Goal: Task Accomplishment & Management: Complete application form

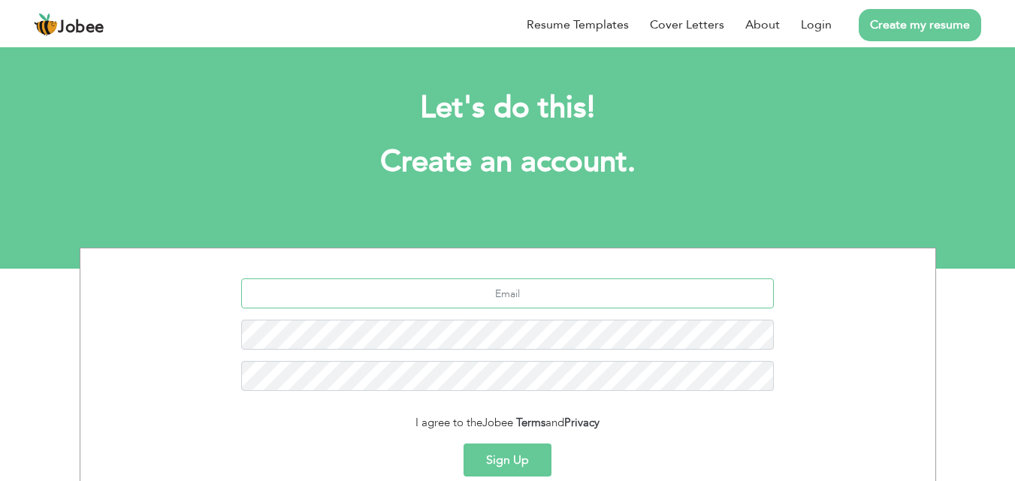
click at [572, 288] on input "text" at bounding box center [507, 294] width 533 height 30
type input "sabahatimranimranhayat@gmil.com"
click at [518, 450] on button "Sign Up" at bounding box center [507, 460] width 88 height 33
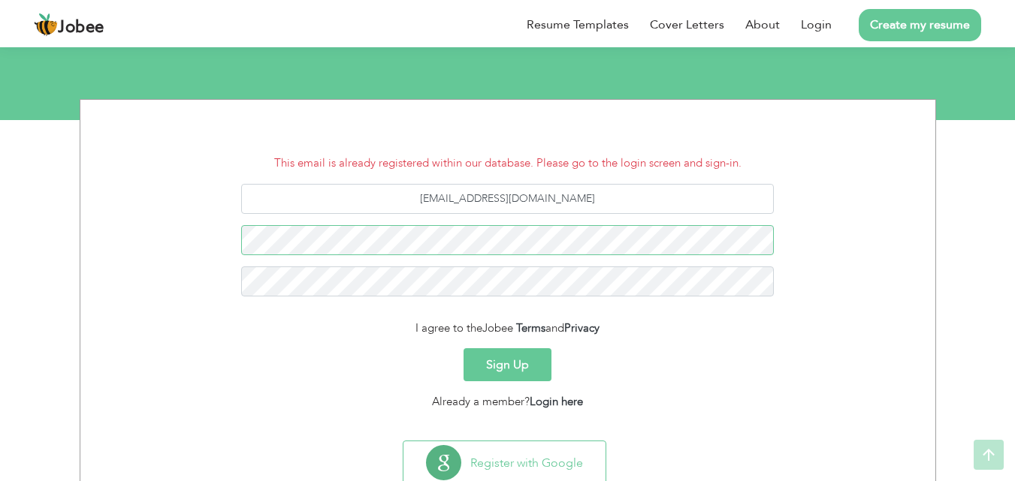
scroll to position [196, 0]
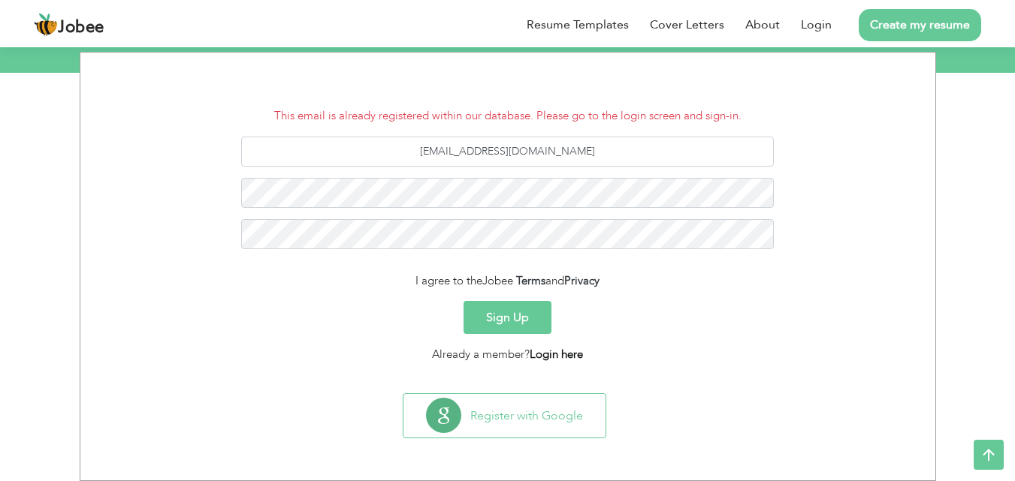
click at [551, 353] on link "Login here" at bounding box center [556, 354] width 53 height 15
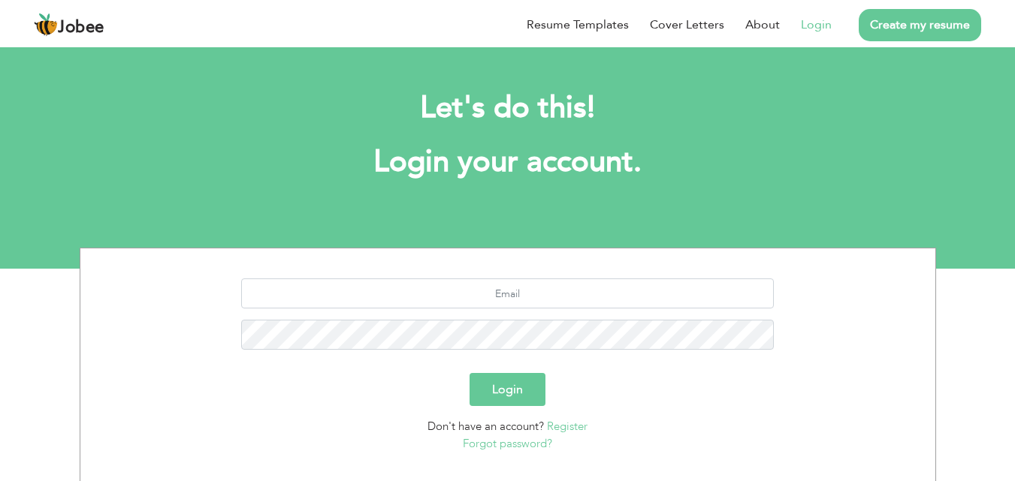
click at [941, 22] on link "Create my resume" at bounding box center [920, 25] width 122 height 32
